Goal: Information Seeking & Learning: Check status

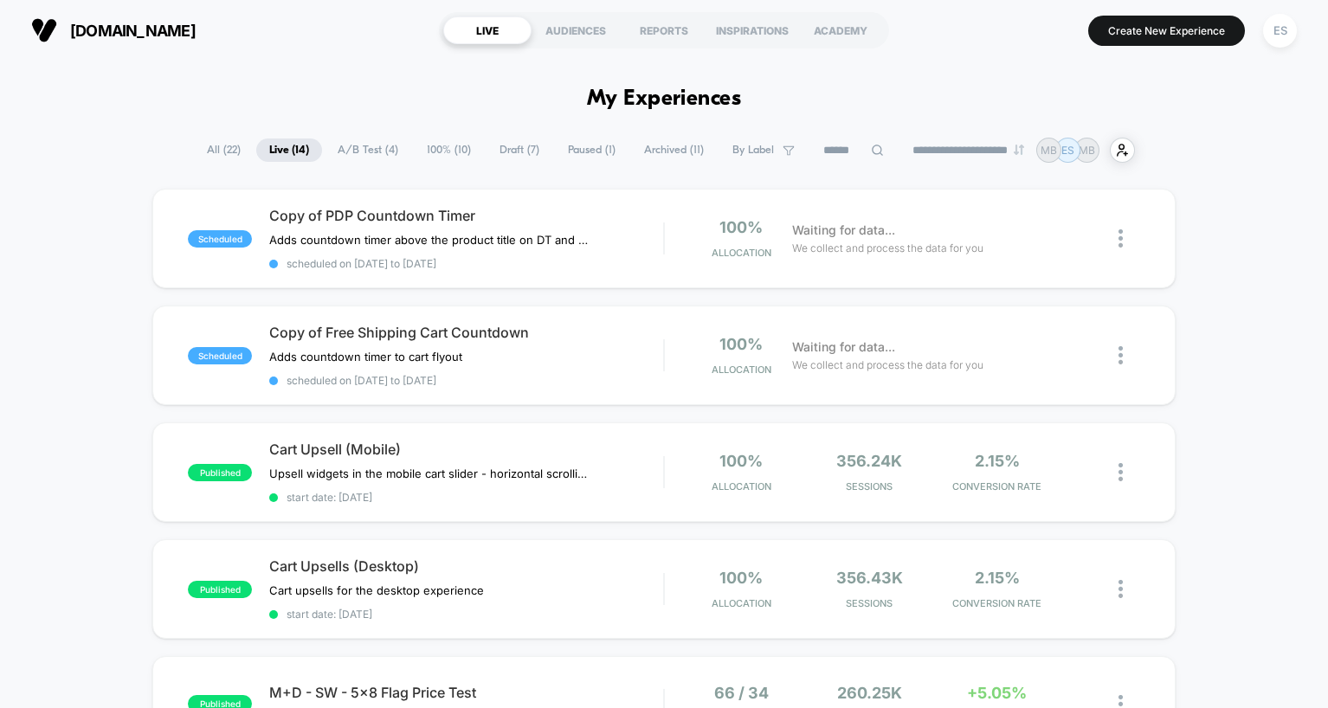
click at [351, 148] on span "A/B Test ( 4 )" at bounding box center [368, 149] width 87 height 23
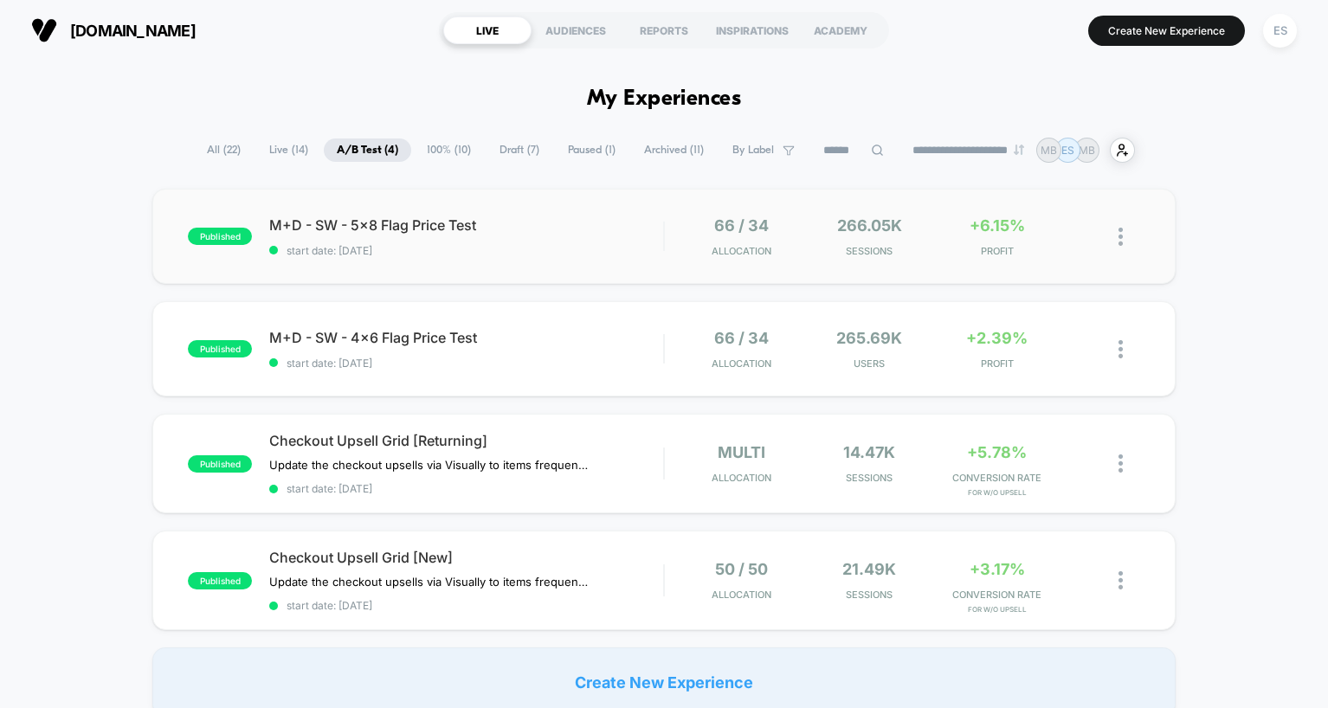
click at [587, 215] on div "published M+D - SW - 5x8 Flag Price Test start date: [DATE] 66 / 34 Allocation …" at bounding box center [663, 236] width 1022 height 95
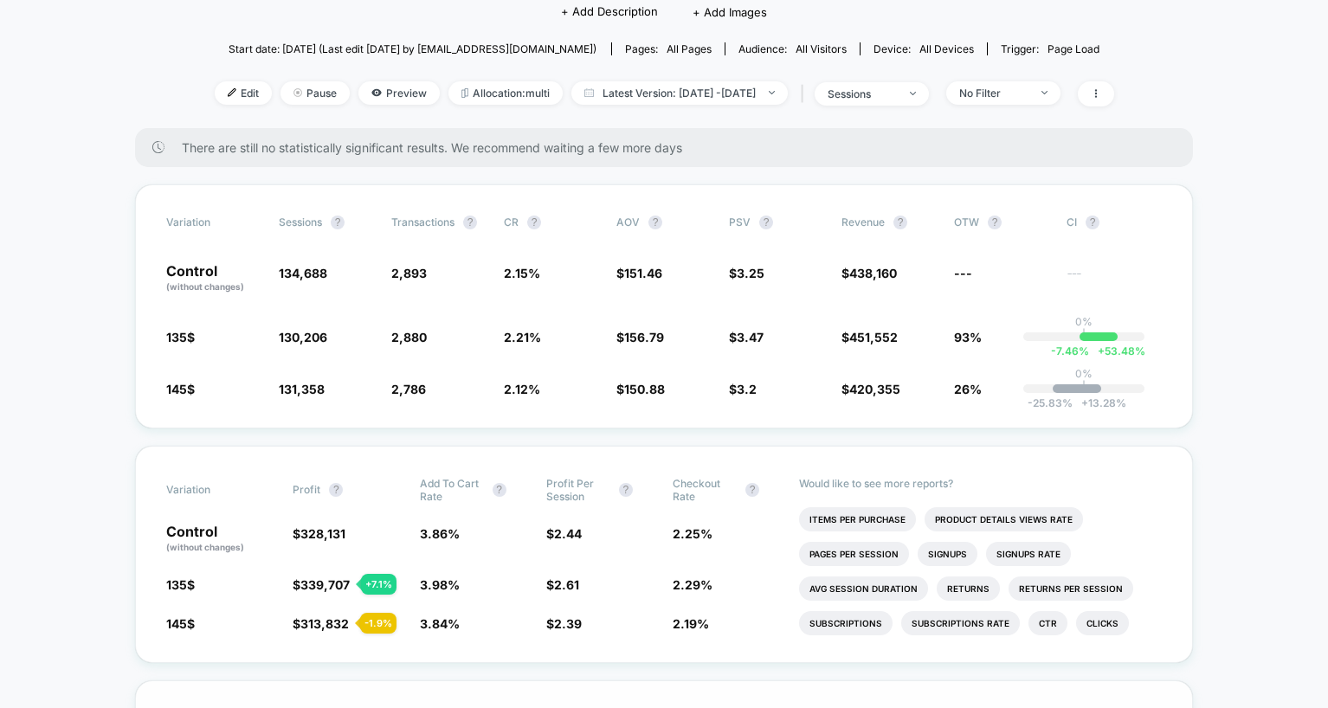
scroll to position [149, 0]
